Goal: Information Seeking & Learning: Learn about a topic

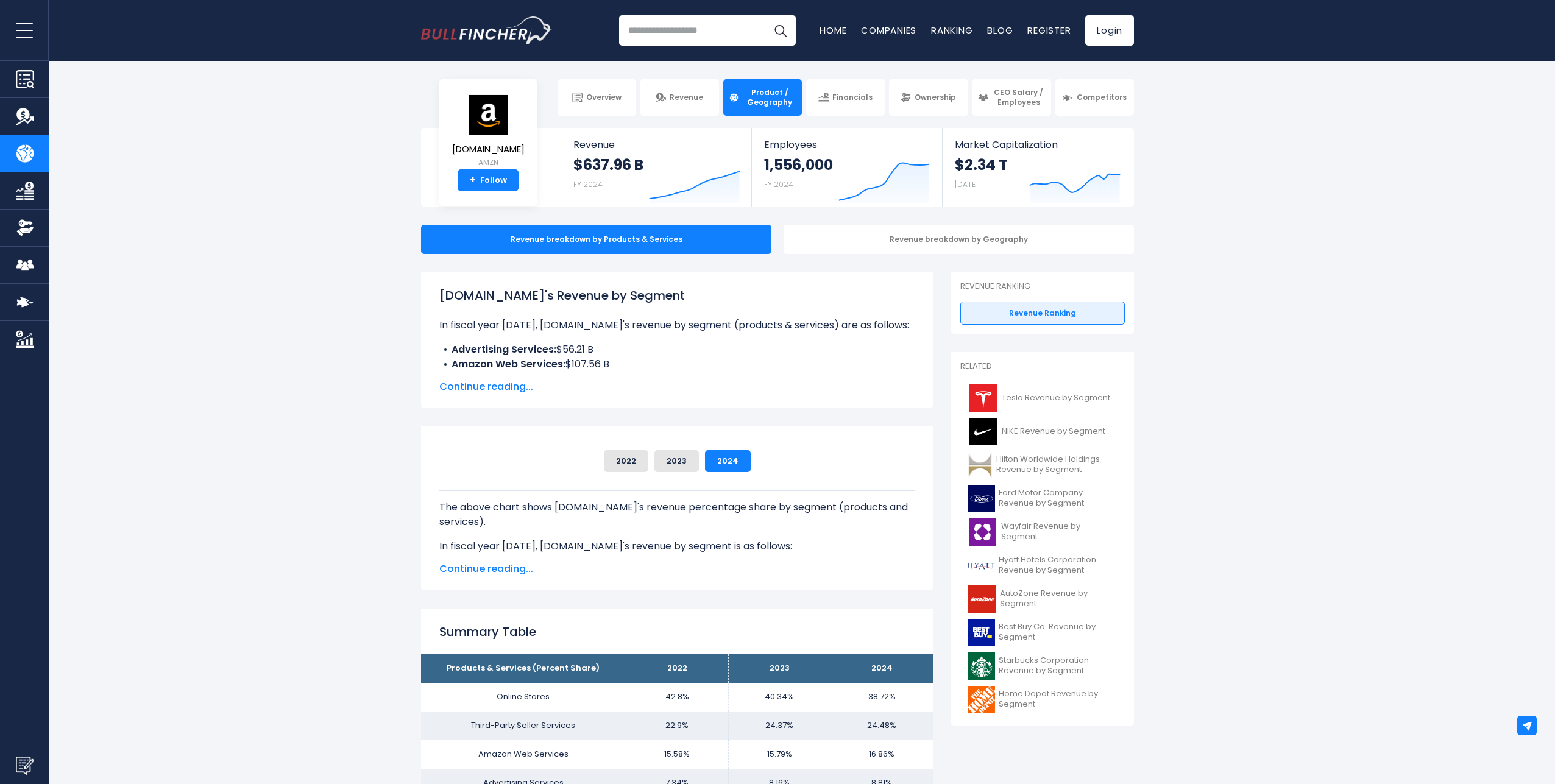
click at [512, 386] on span "Continue reading..." at bounding box center [677, 387] width 475 height 15
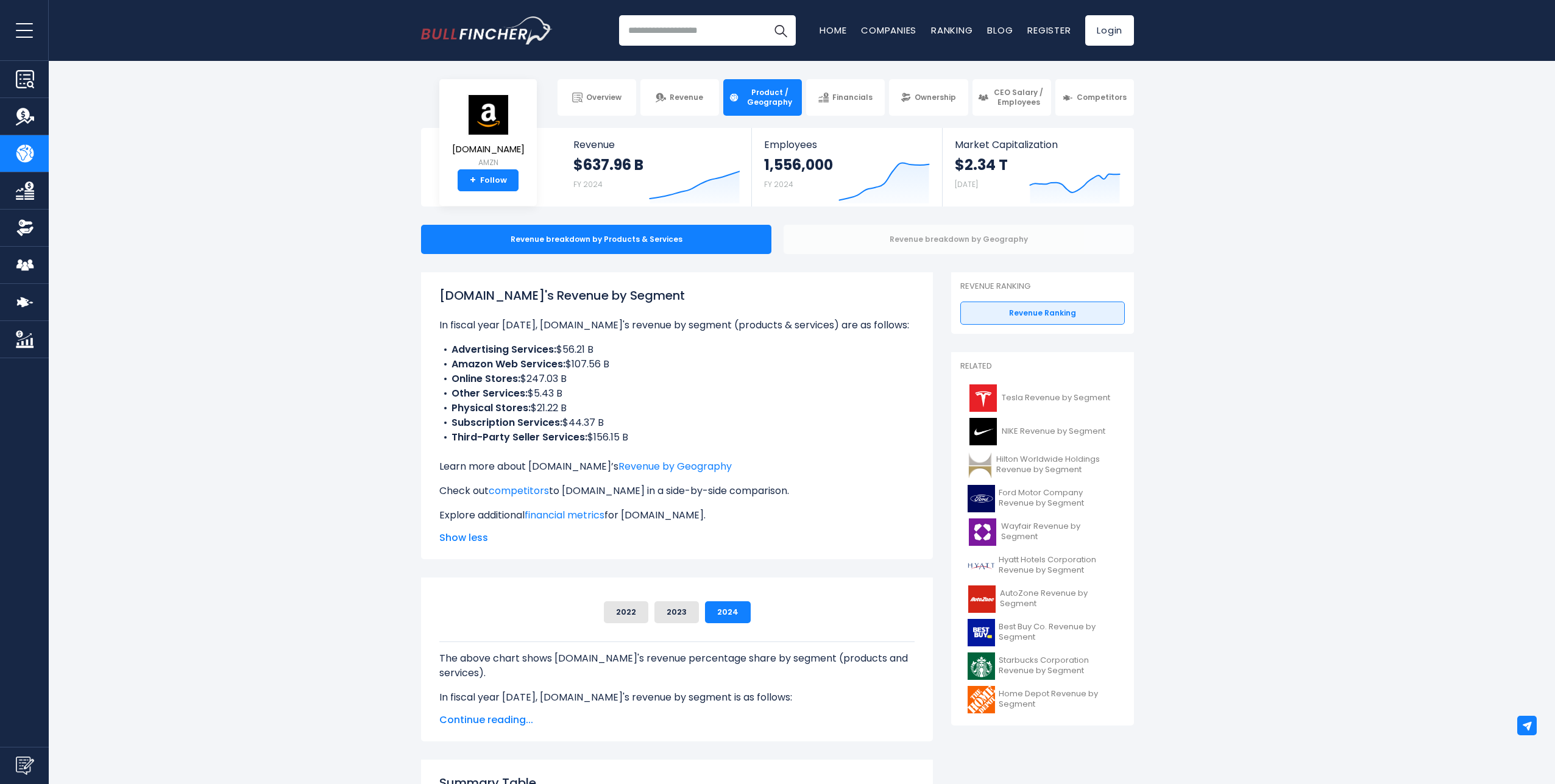
click at [942, 241] on div "Revenue breakdown by Geography" at bounding box center [959, 240] width 350 height 29
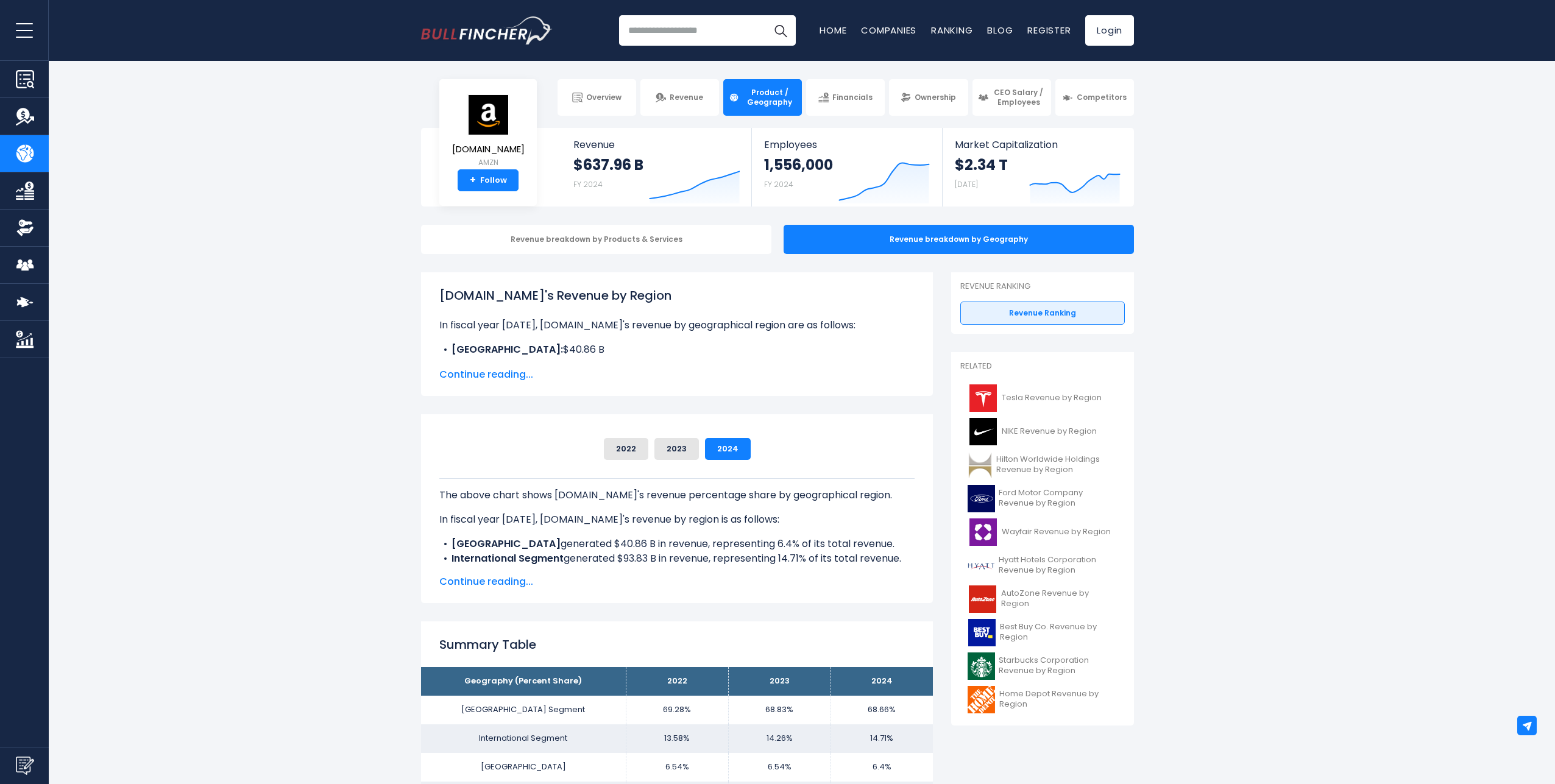
click at [521, 377] on span "Continue reading..." at bounding box center [677, 374] width 475 height 15
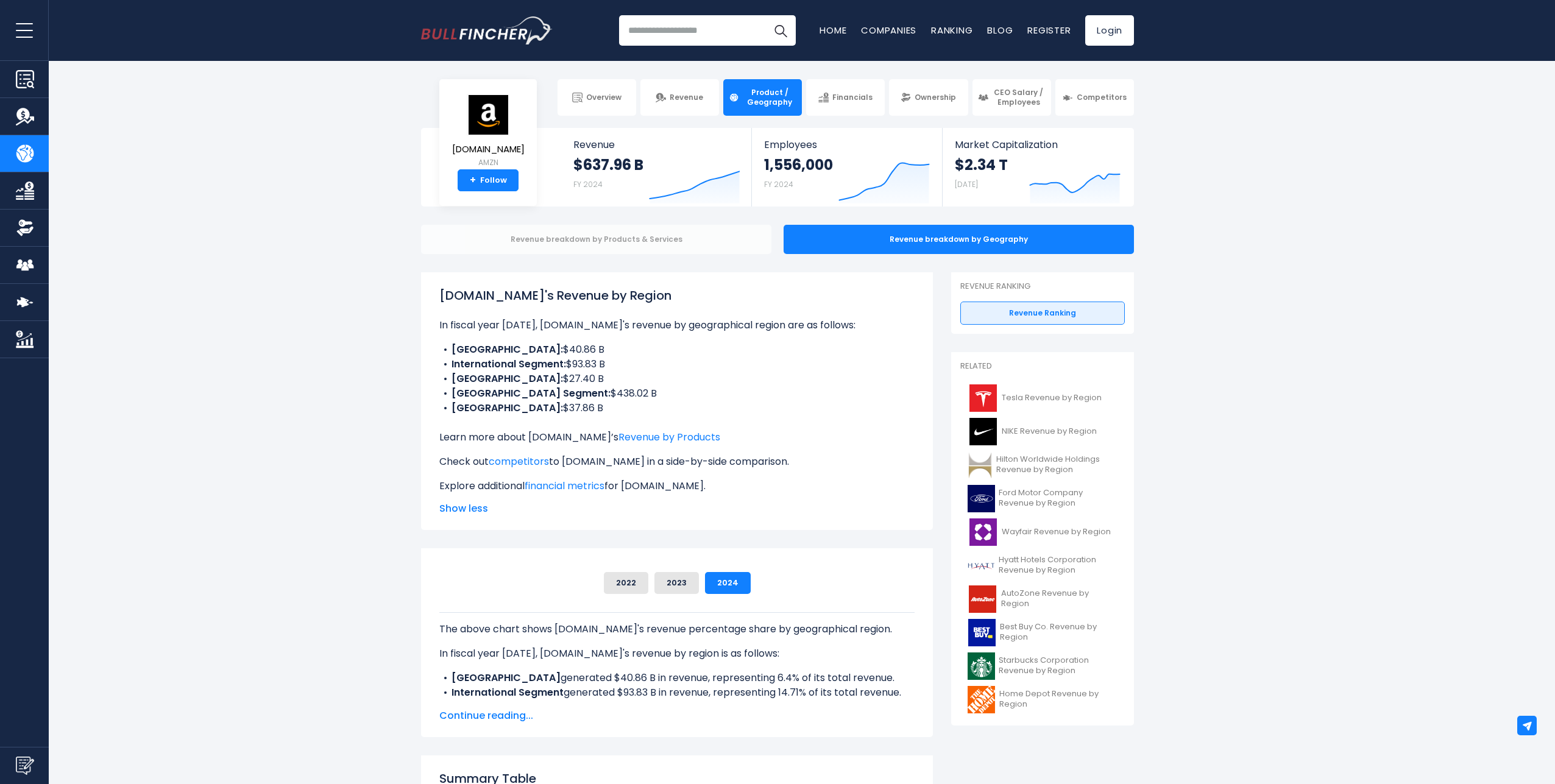
click at [601, 238] on div "Revenue breakdown by Products & Services" at bounding box center [596, 240] width 350 height 29
